Goal: Check status: Check status

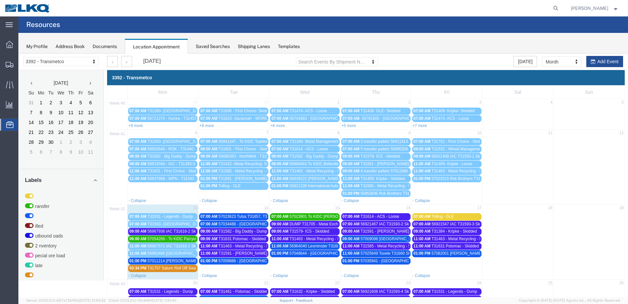
drag, startPoint x: 470, startPoint y: 239, endPoint x: 473, endPoint y: 241, distance: 3.8
click at [470, 239] on span "T31463 - Metal Recycling - Skidded" at bounding box center [463, 238] width 62 height 5
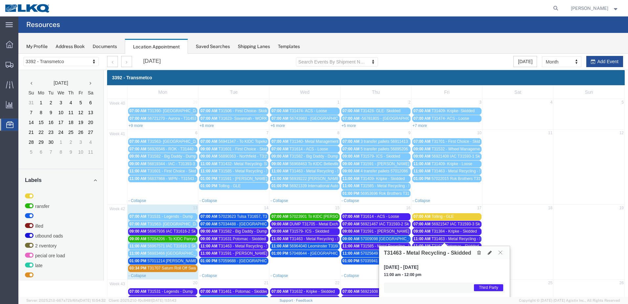
click at [499, 251] on icon at bounding box center [501, 252] width 4 height 4
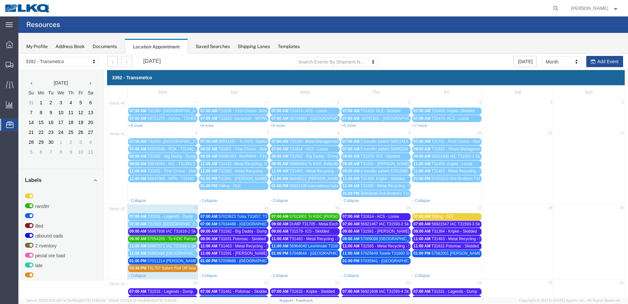
click at [470, 246] on span "T31631 Potomac - Skidded" at bounding box center [455, 245] width 47 height 5
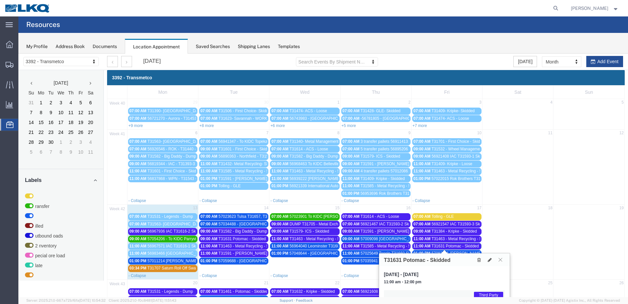
click at [498, 259] on button at bounding box center [500, 259] width 9 height 6
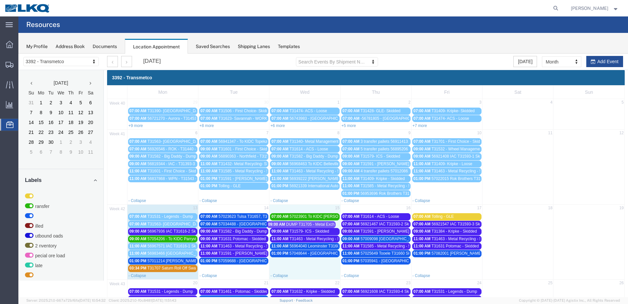
click at [316, 223] on div "Mon Tue Wed Thu Fri Sat Sun 40 29 30 1 2 3 4 5 07:00 AM T31390- Blue Island- Lo…" at bounding box center [366, 229] width 518 height 288
click at [316, 223] on span "DUMP T31705 - Metal Exchange - Dump" at bounding box center [325, 223] width 71 height 5
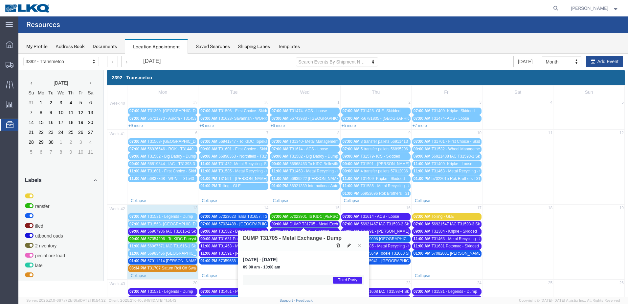
click at [361, 245] on button at bounding box center [359, 245] width 9 height 6
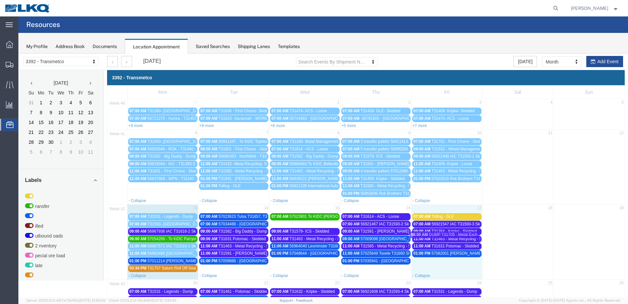
drag, startPoint x: 326, startPoint y: 223, endPoint x: 466, endPoint y: 233, distance: 141.0
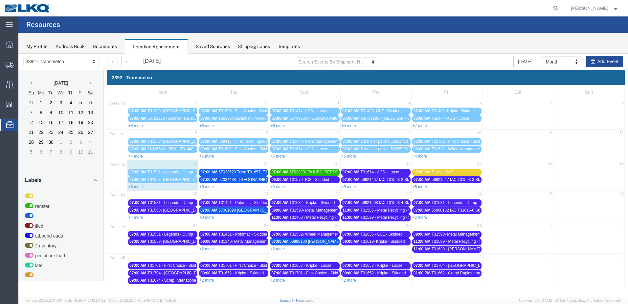
click at [423, 187] on link "+5 more" at bounding box center [420, 186] width 14 height 5
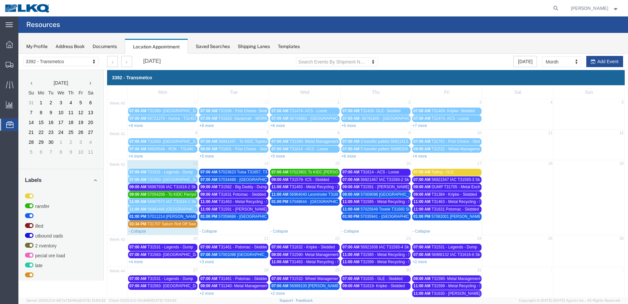
click at [458, 188] on span "DUMP T31705 - Metal Exchange - Dump" at bounding box center [467, 186] width 71 height 5
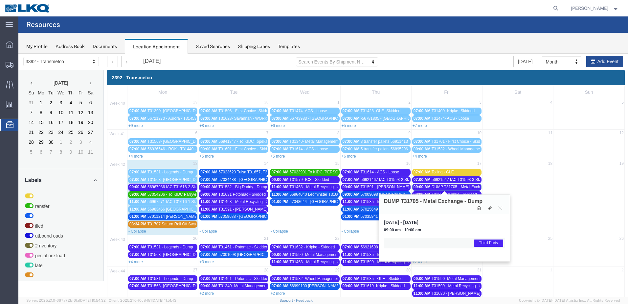
click at [500, 207] on icon at bounding box center [501, 208] width 4 height 4
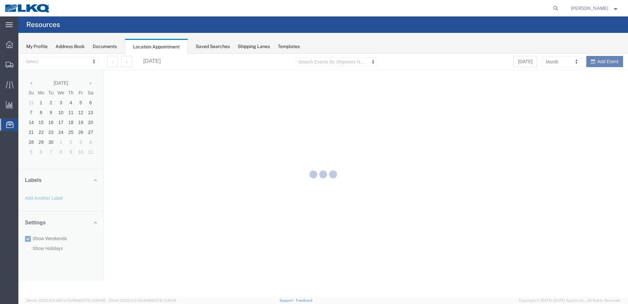
select select "28018"
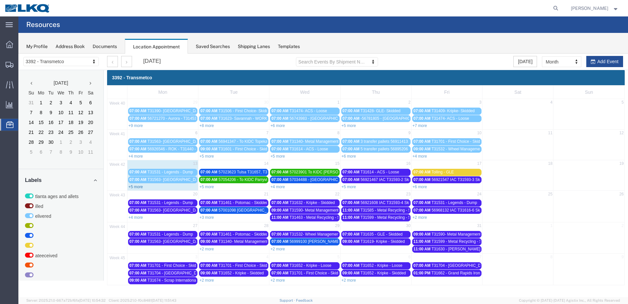
click at [130, 186] on link "+5 more" at bounding box center [135, 186] width 14 height 5
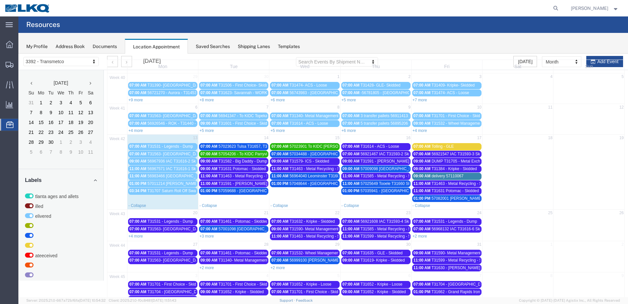
scroll to position [39, 0]
